Goal: Task Accomplishment & Management: Manage account settings

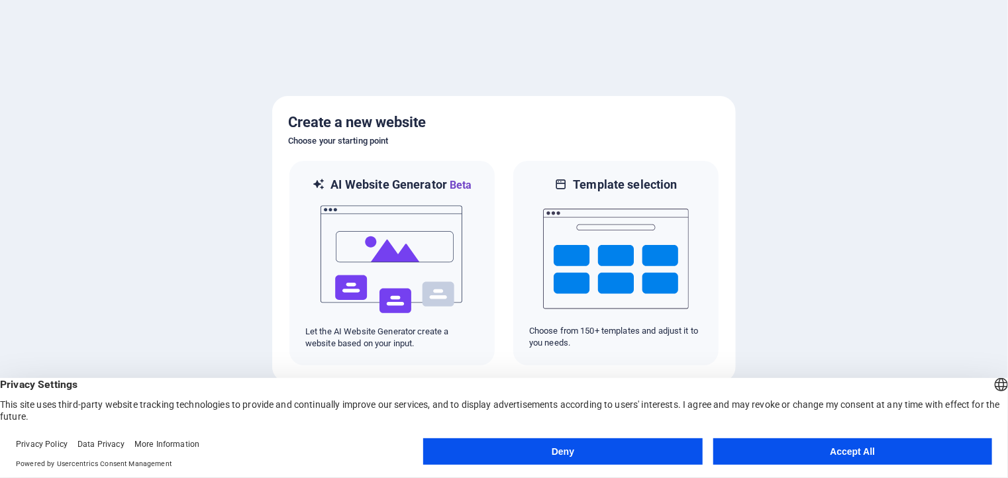
click at [861, 458] on button "Accept All" at bounding box center [852, 451] width 279 height 26
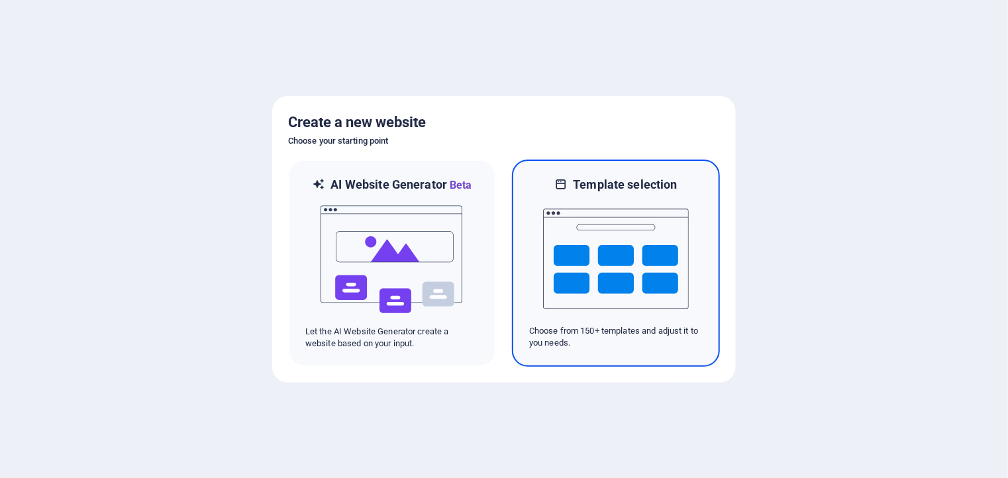
click at [608, 268] on img at bounding box center [616, 259] width 146 height 132
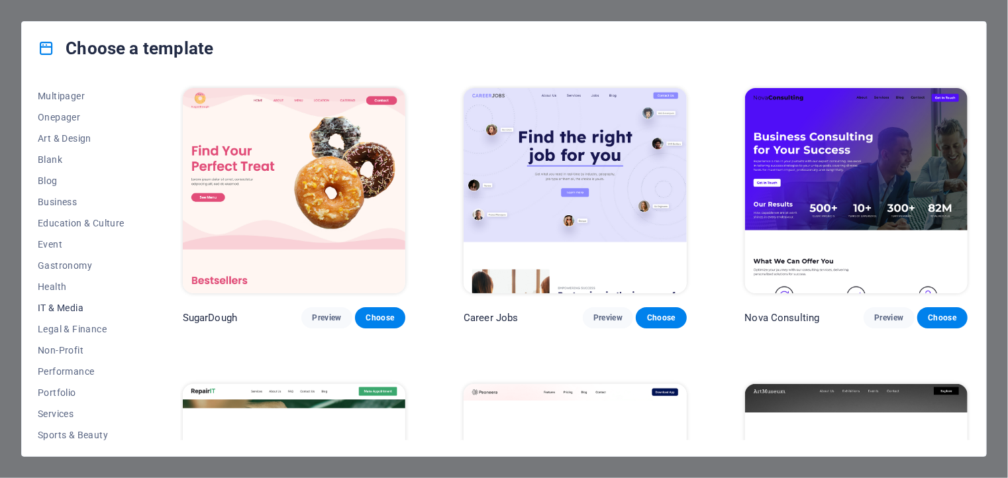
scroll to position [108, 0]
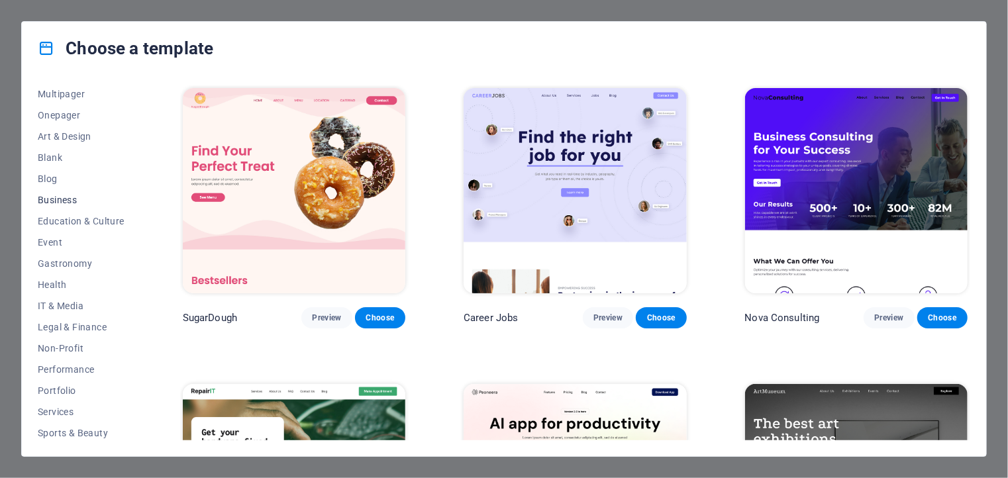
click at [69, 201] on span "Business" at bounding box center [81, 200] width 87 height 11
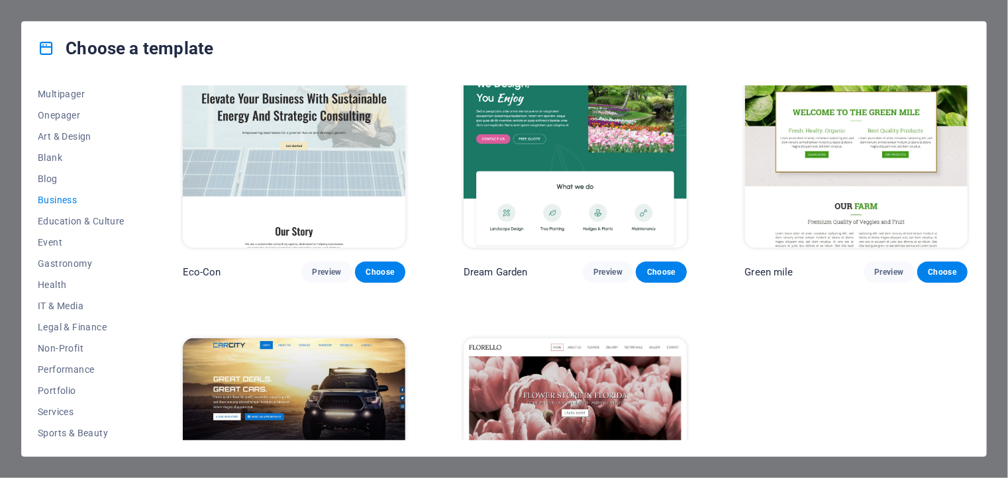
scroll to position [0, 0]
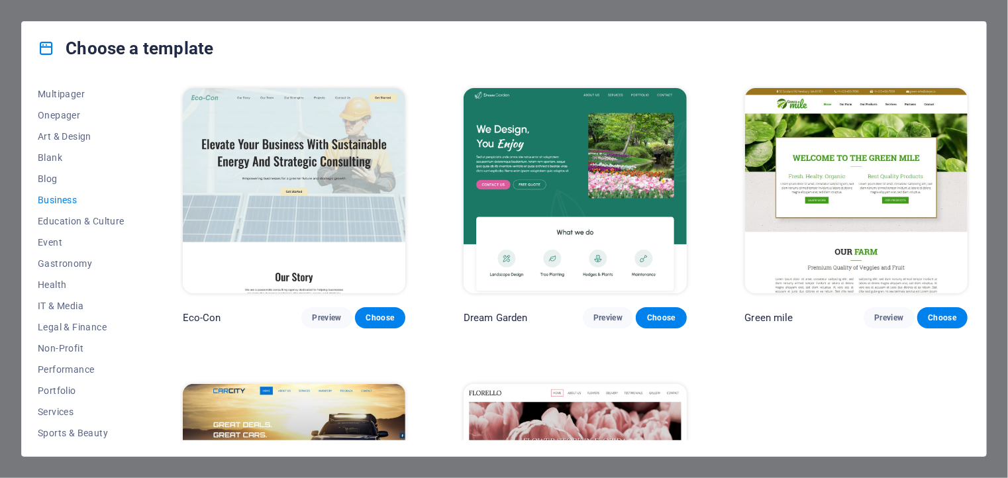
click at [760, 197] on img at bounding box center [856, 190] width 222 height 205
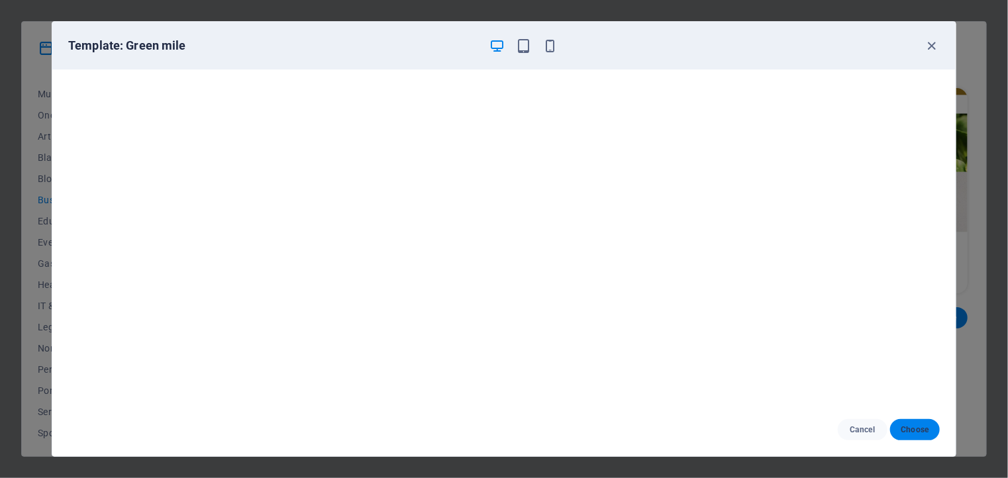
click at [917, 434] on span "Choose" at bounding box center [915, 429] width 28 height 11
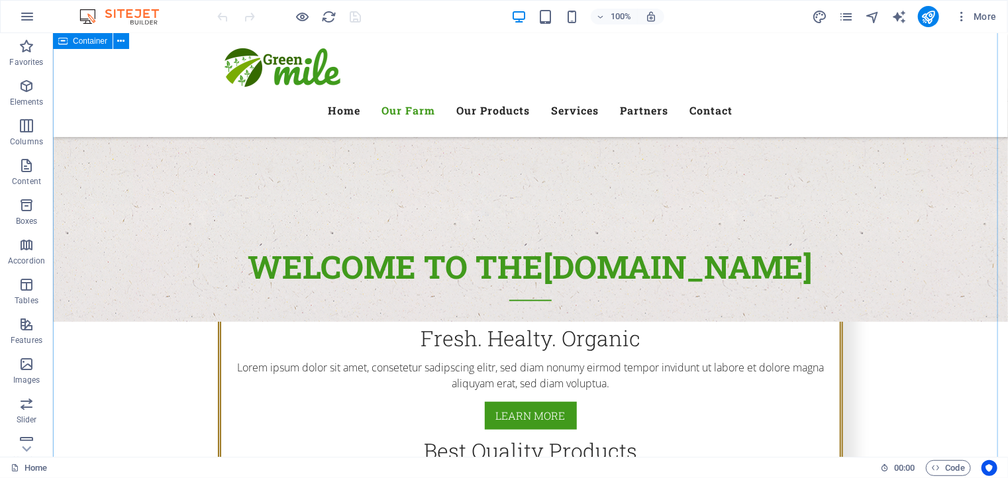
scroll to position [397, 0]
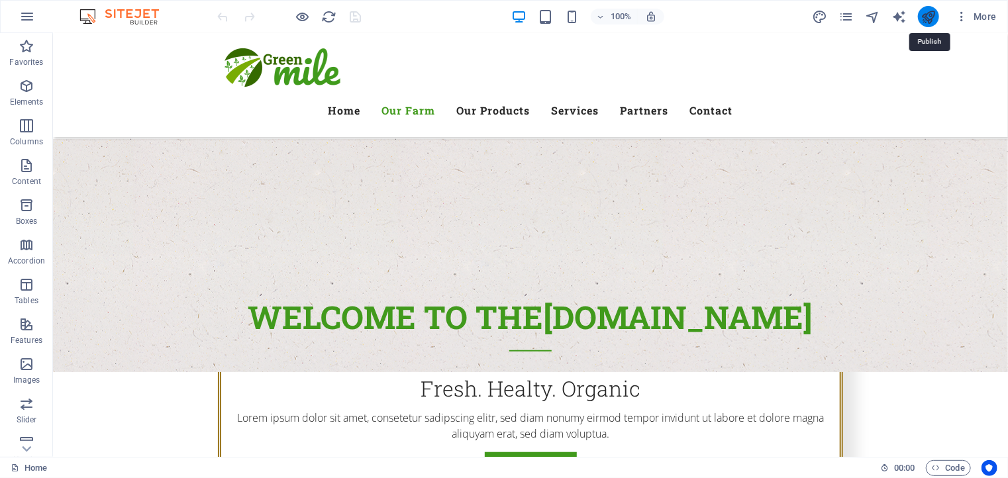
click at [928, 17] on icon "publish" at bounding box center [927, 16] width 15 height 15
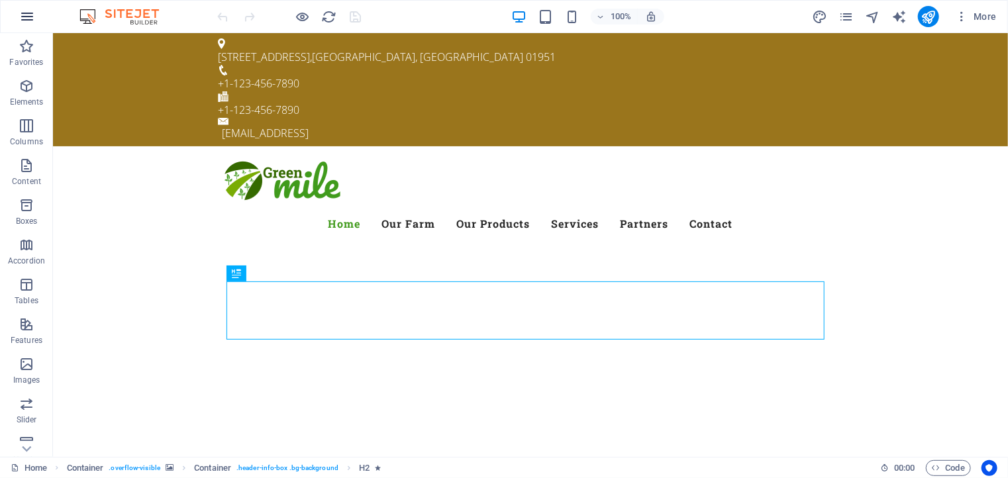
click at [32, 16] on icon "button" at bounding box center [27, 17] width 16 height 16
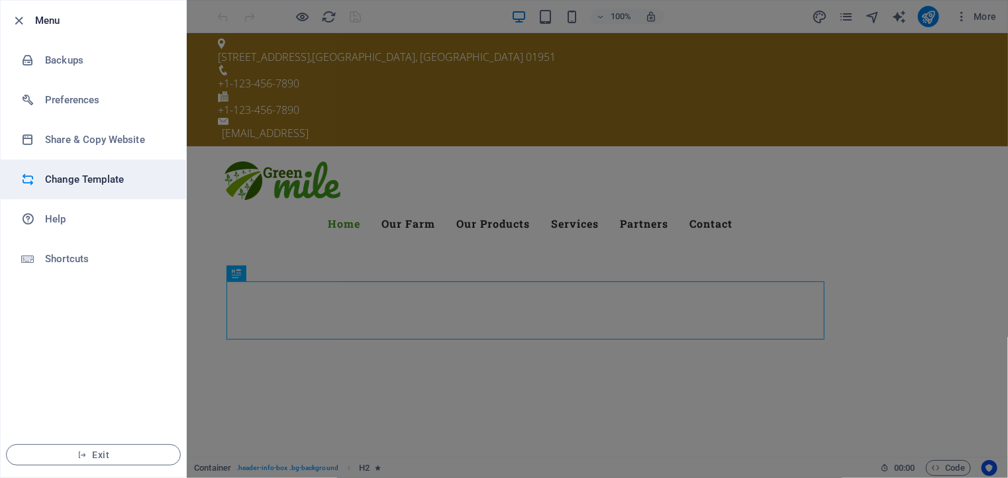
click at [97, 179] on h6 "Change Template" at bounding box center [106, 180] width 123 height 16
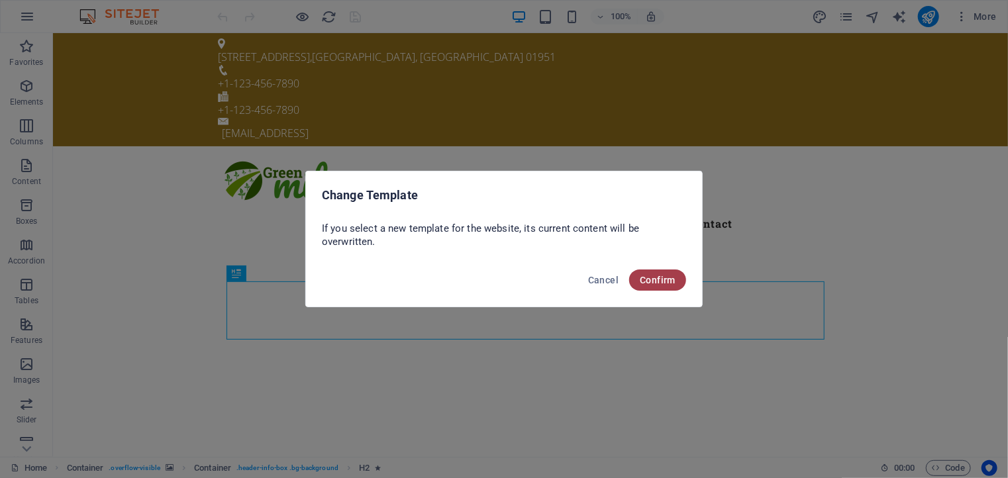
click at [654, 285] on span "Confirm" at bounding box center [658, 280] width 36 height 11
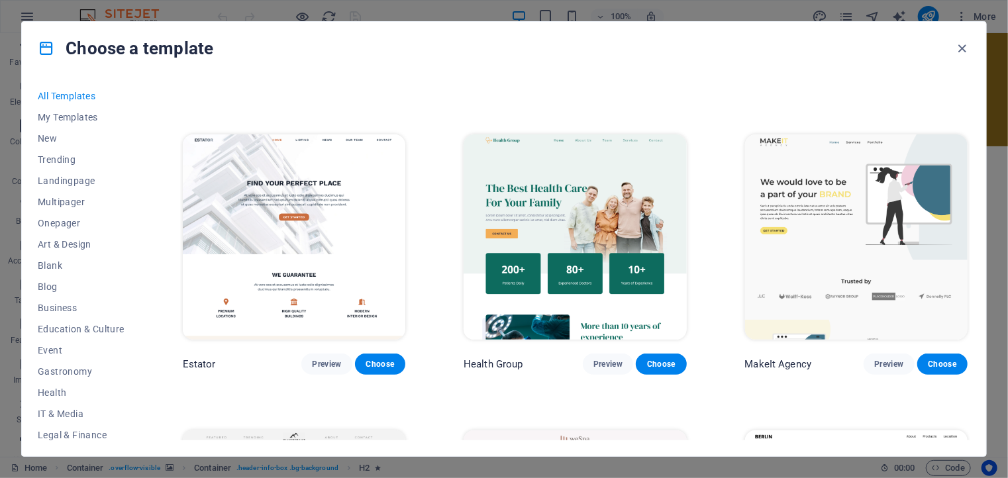
scroll to position [3046, 0]
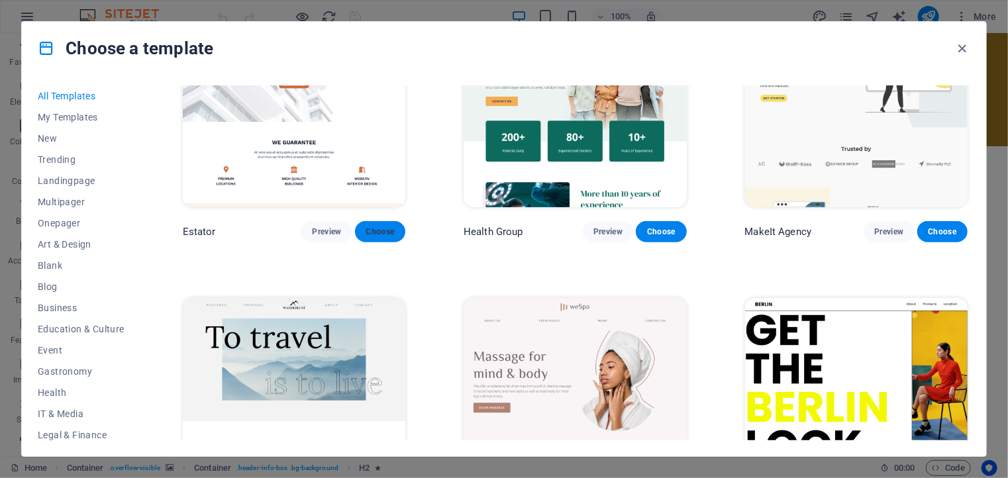
click at [363, 221] on button "Choose" at bounding box center [380, 231] width 50 height 21
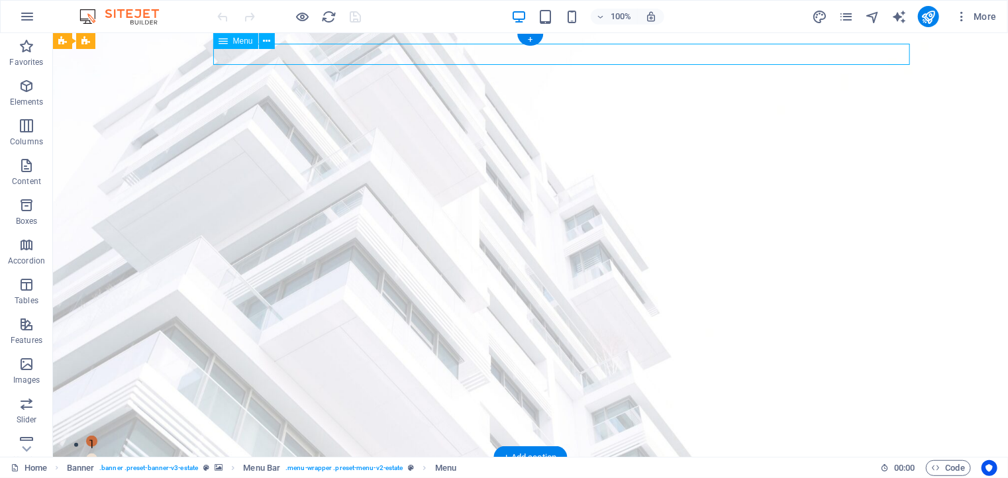
select select
select select "1"
select select
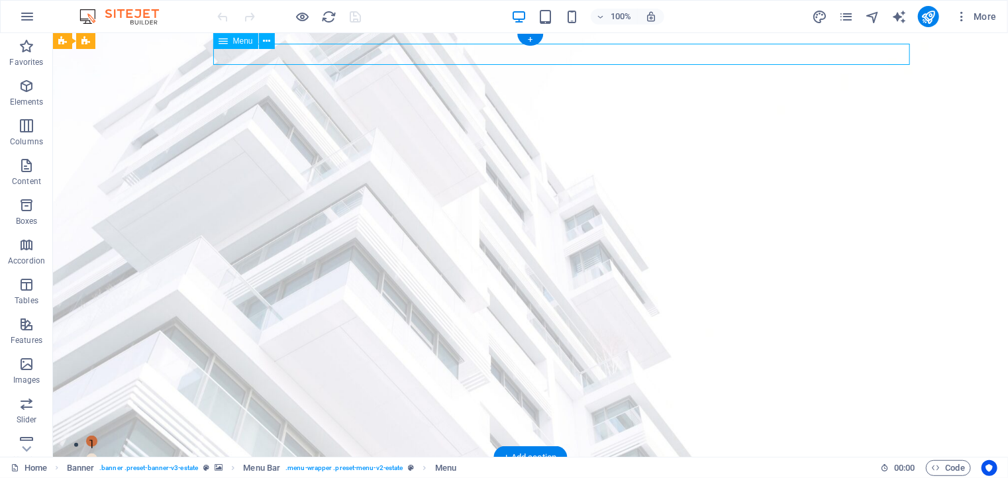
select select "2"
select select
select select "3"
select select
select select "4"
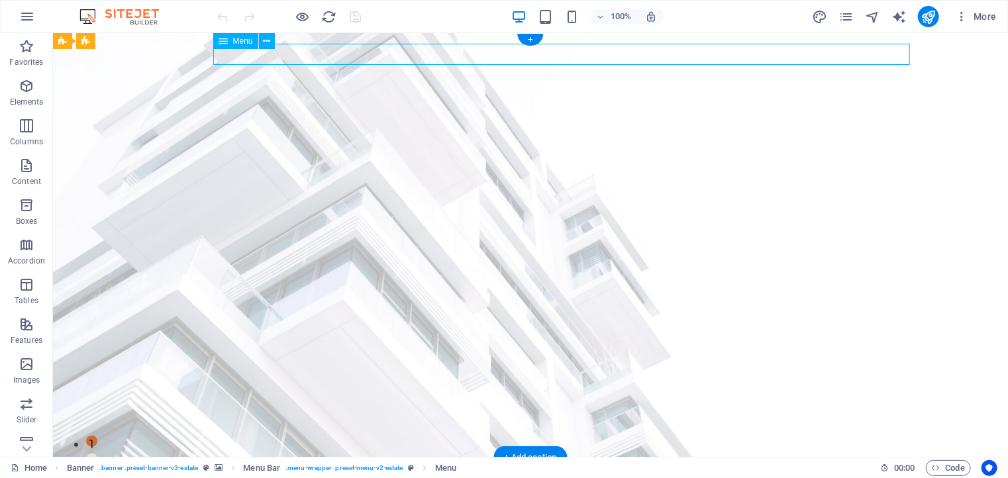
select select
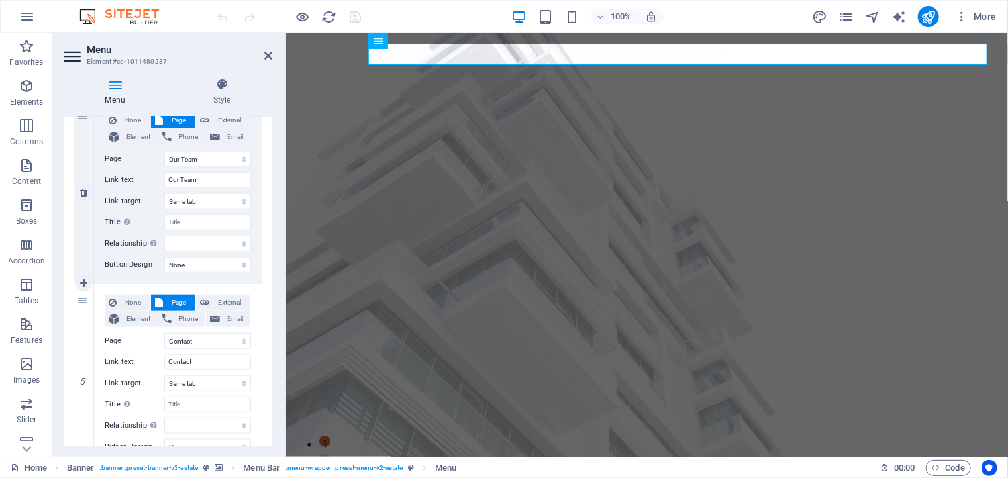
scroll to position [742, 0]
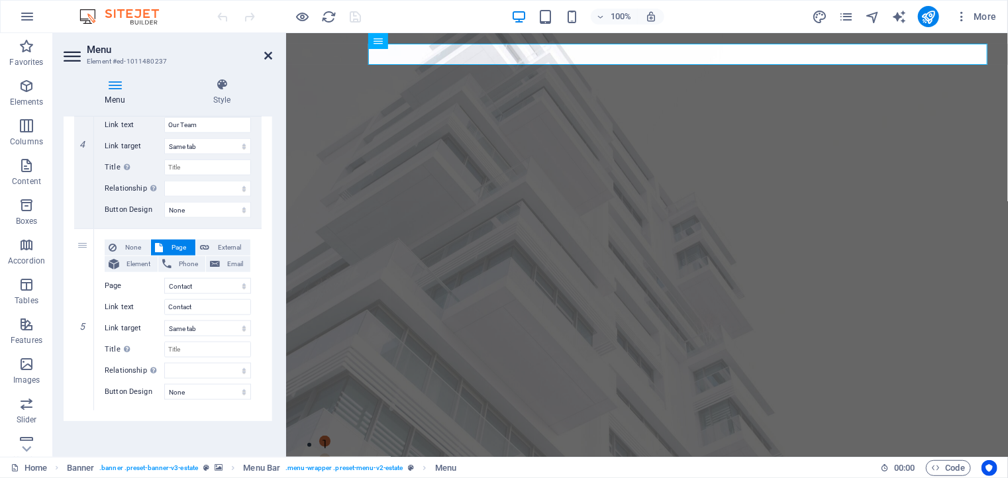
click at [269, 56] on icon at bounding box center [268, 55] width 8 height 11
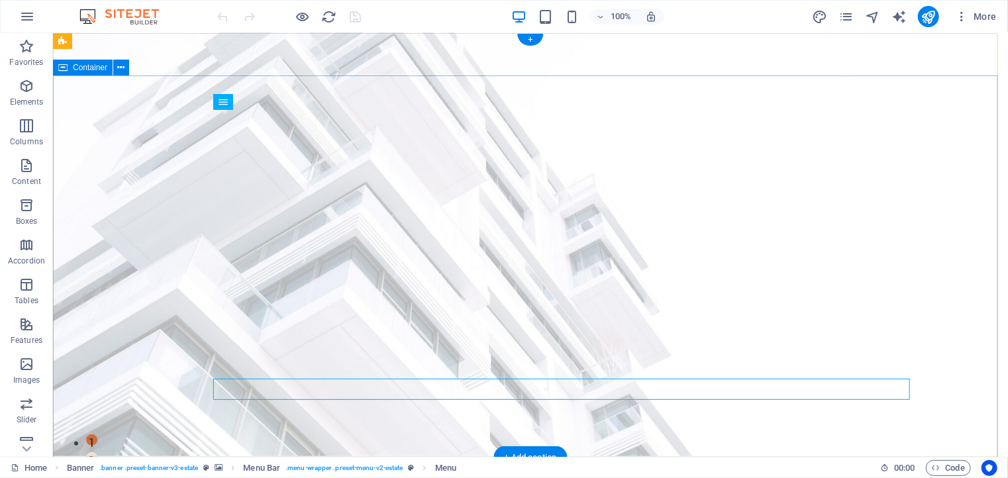
scroll to position [0, 0]
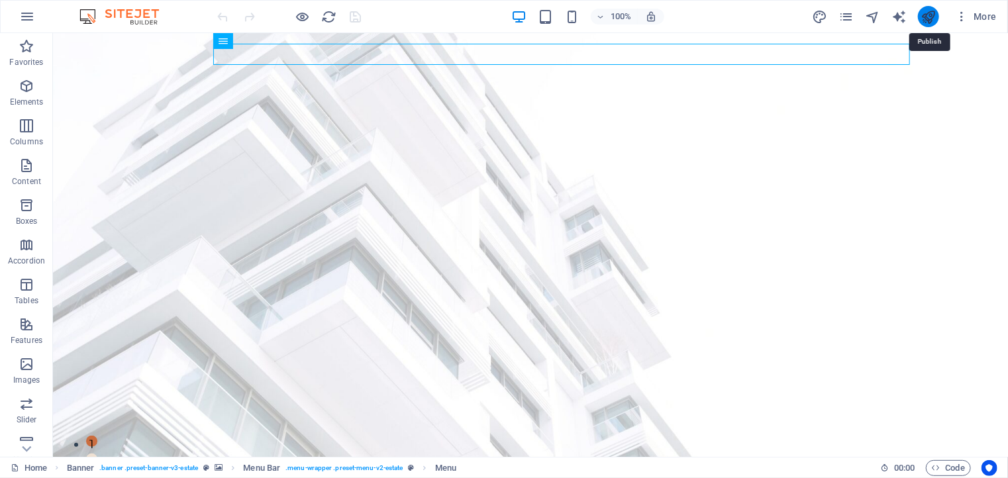
click at [930, 15] on icon "publish" at bounding box center [927, 16] width 15 height 15
